Goal: Leave review/rating

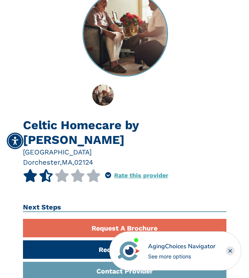
scroll to position [121, 0]
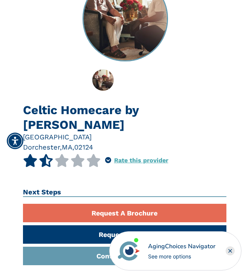
click at [145, 157] on link "Rate this provider" at bounding box center [141, 160] width 54 height 7
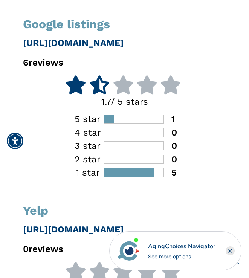
scroll to position [422, 0]
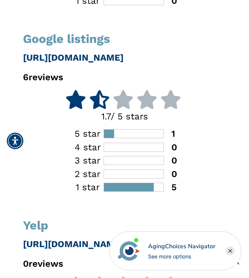
click at [96, 90] on icon at bounding box center [99, 99] width 21 height 19
click at [53, 70] on p "6 reviews" at bounding box center [124, 77] width 203 height 14
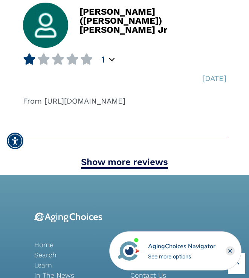
scroll to position [1567, 0]
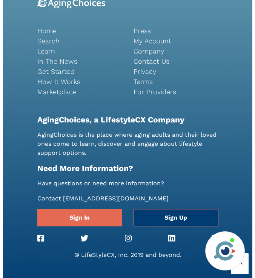
scroll to position [121, 0]
